Goal: Find contact information: Find contact information

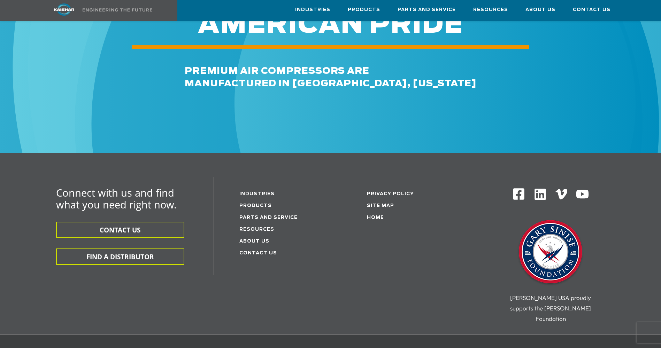
scroll to position [1115, 0]
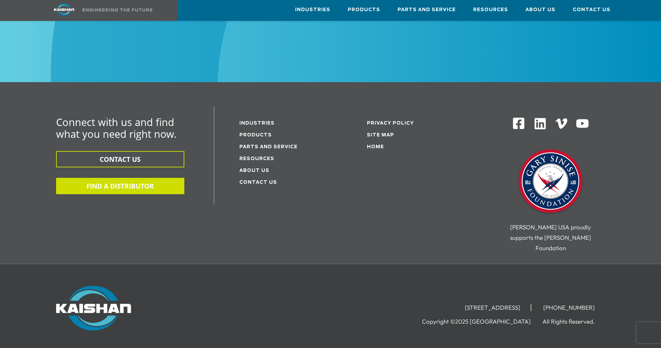
click at [131, 178] on button "FIND A DISTRIBUTOR" at bounding box center [120, 186] width 128 height 16
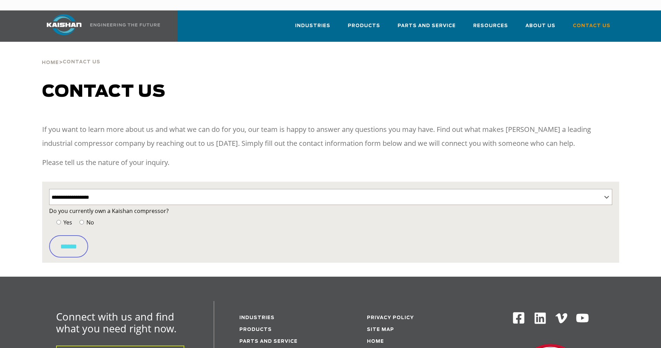
select select "**********"
